Goal: Task Accomplishment & Management: Use online tool/utility

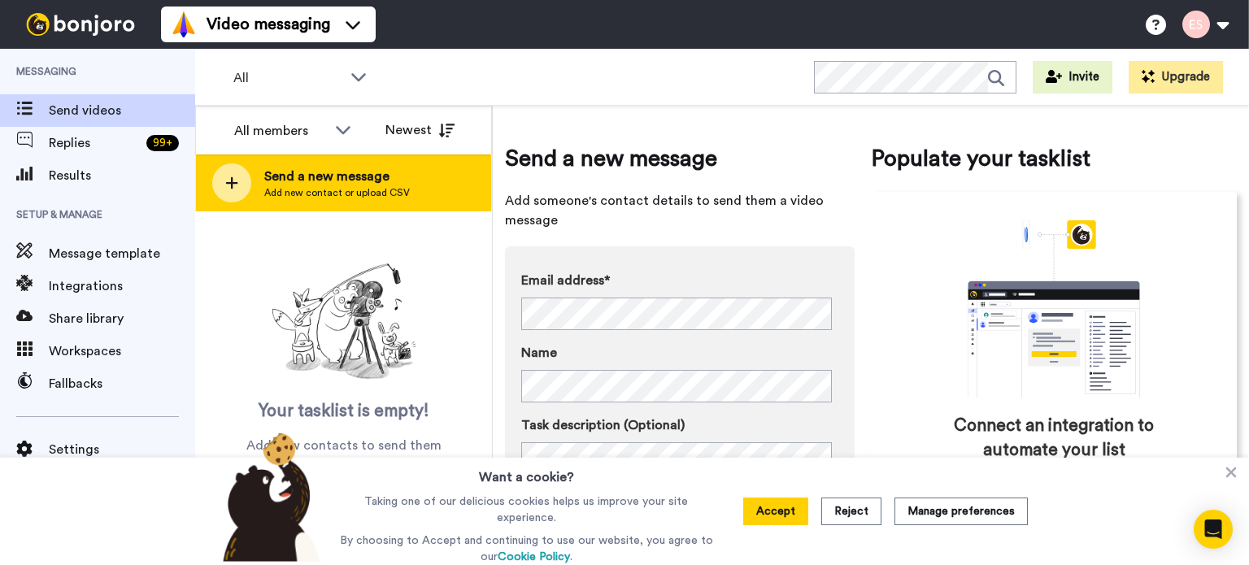
click at [243, 172] on div at bounding box center [231, 182] width 39 height 39
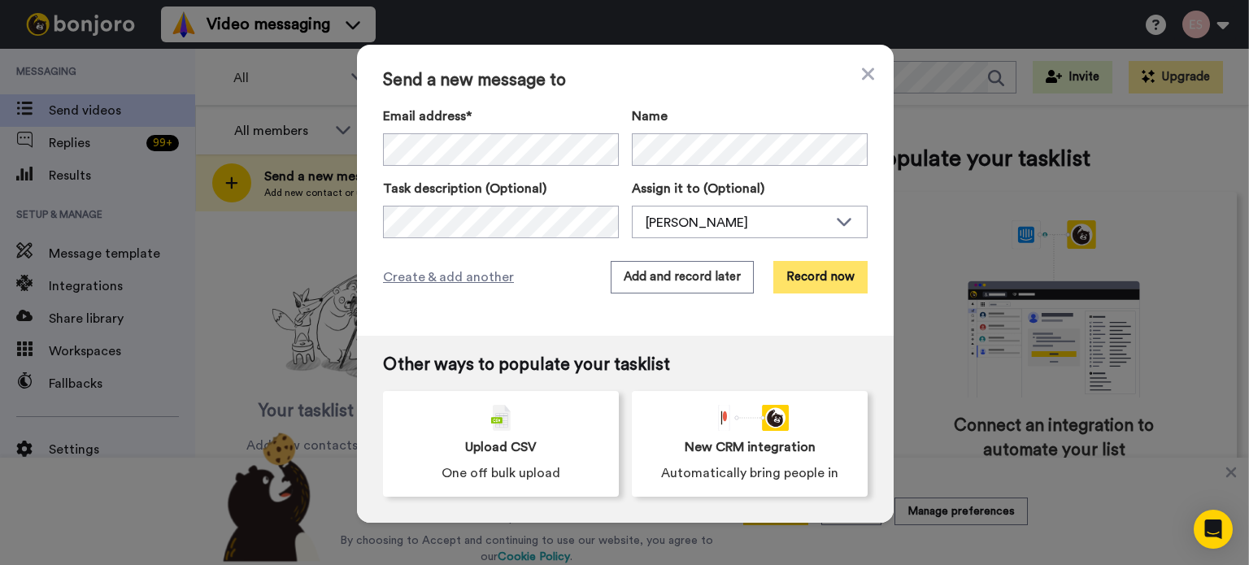
click at [823, 276] on button "Record now" at bounding box center [820, 277] width 94 height 33
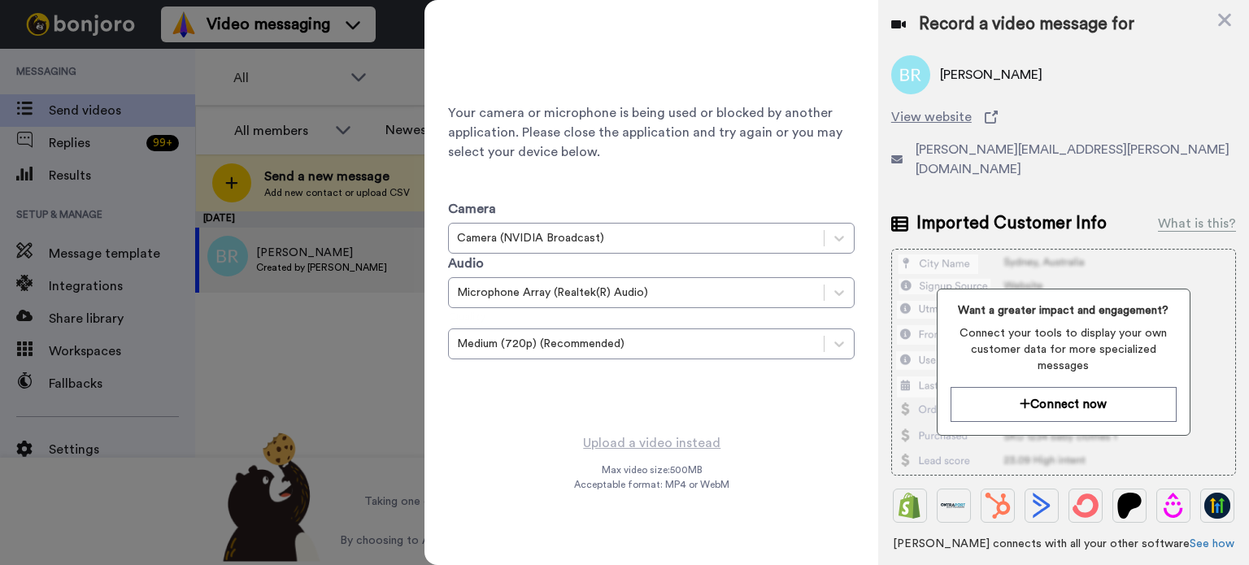
click at [371, 363] on div at bounding box center [624, 282] width 1249 height 565
click at [351, 332] on div at bounding box center [624, 282] width 1249 height 565
click at [1222, 23] on icon at bounding box center [1224, 20] width 13 height 13
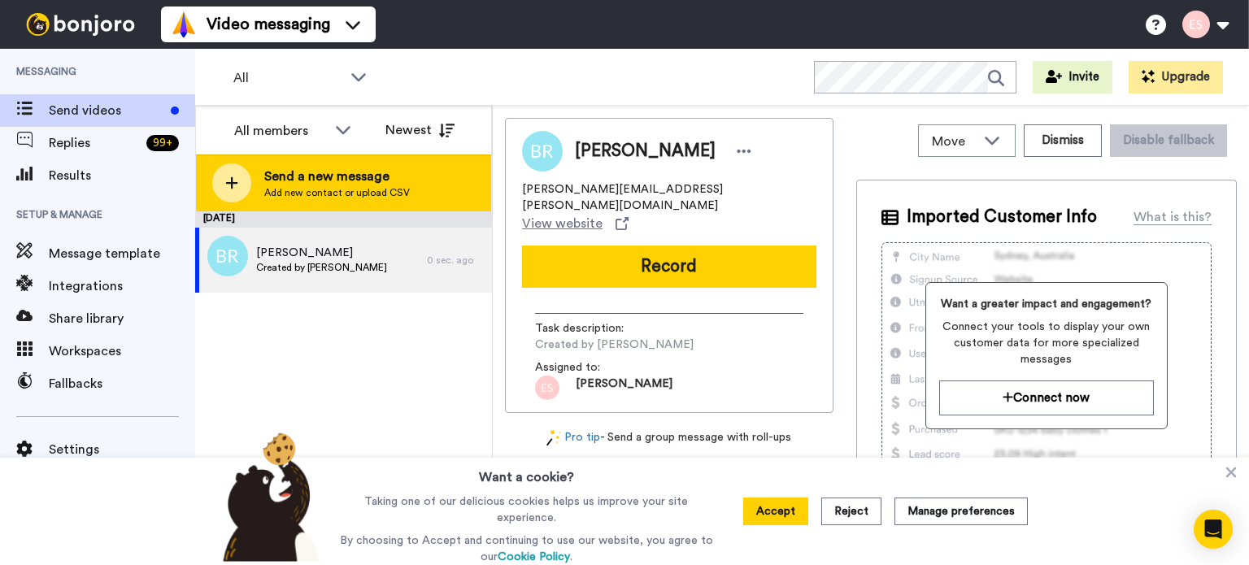
click at [236, 181] on icon at bounding box center [231, 183] width 13 height 15
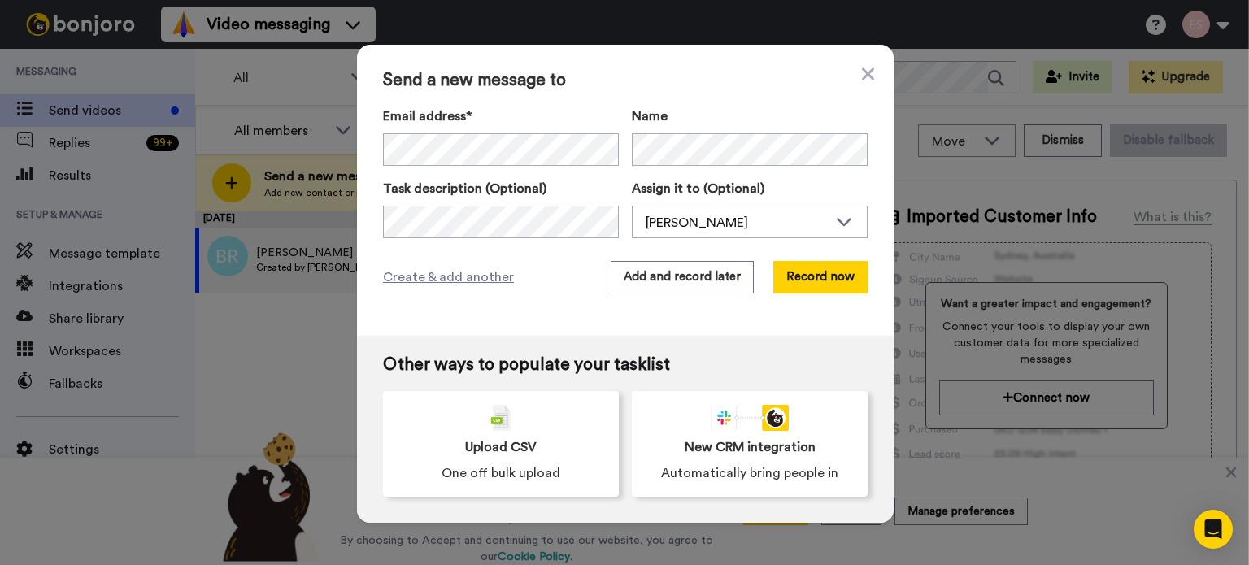
click at [504, 166] on div "Email address* ‌ ‌ ‌ ‌ ‌ ‌ ‌ ‌ ‌ ‌ ‌ ‌ ‌ ‌ ‌ Name Task description (Optional) A…" at bounding box center [625, 173] width 485 height 132
click at [844, 286] on button "Record now" at bounding box center [820, 277] width 94 height 33
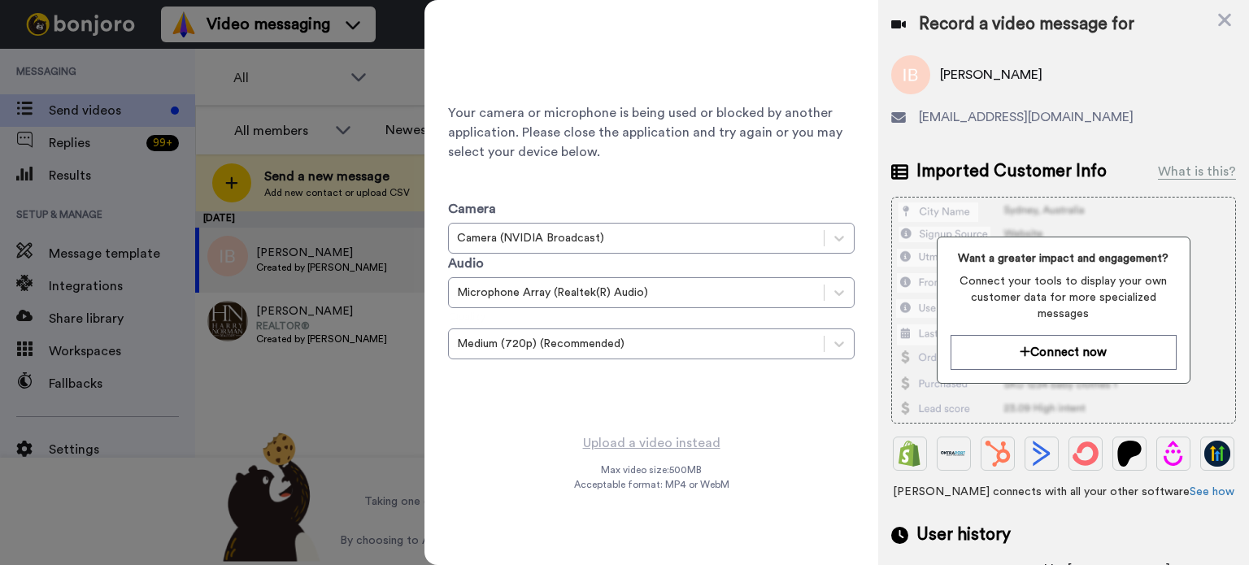
click at [343, 382] on div at bounding box center [624, 282] width 1249 height 565
click at [1226, 19] on icon at bounding box center [1224, 20] width 13 height 13
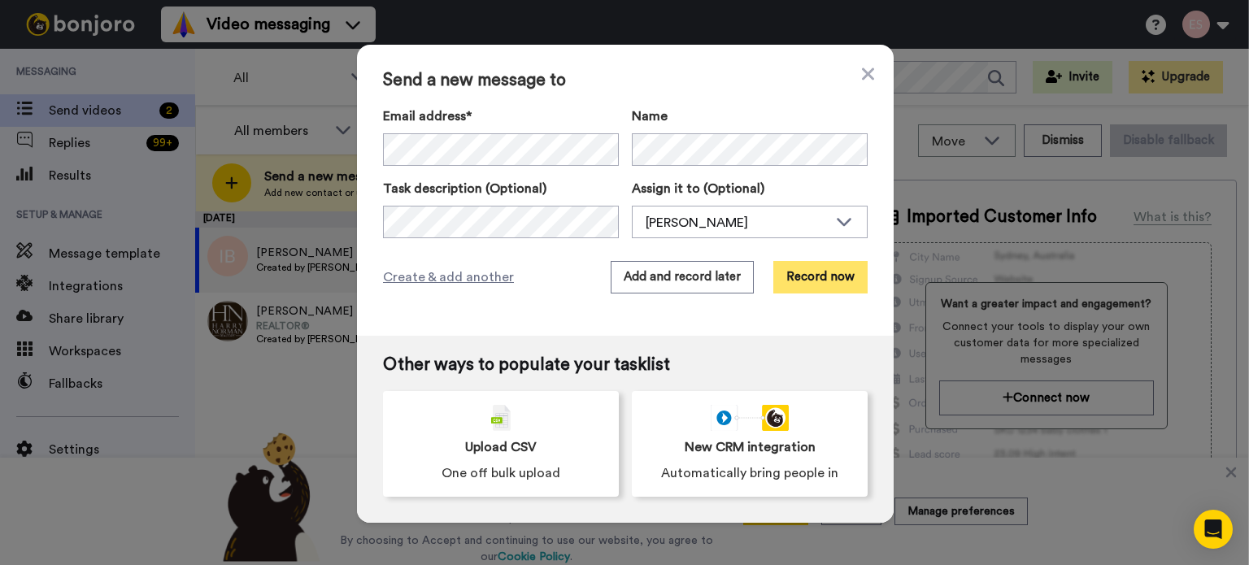
click at [829, 272] on button "Record now" at bounding box center [820, 277] width 94 height 33
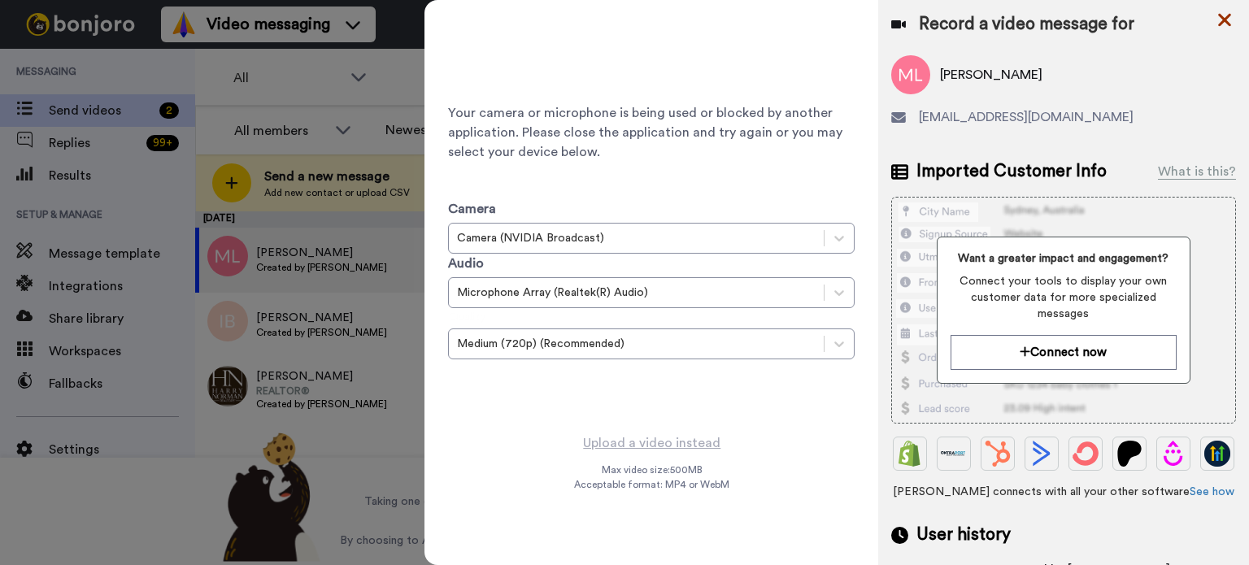
click at [1224, 17] on icon at bounding box center [1224, 20] width 16 height 20
